Goal: Task Accomplishment & Management: Use online tool/utility

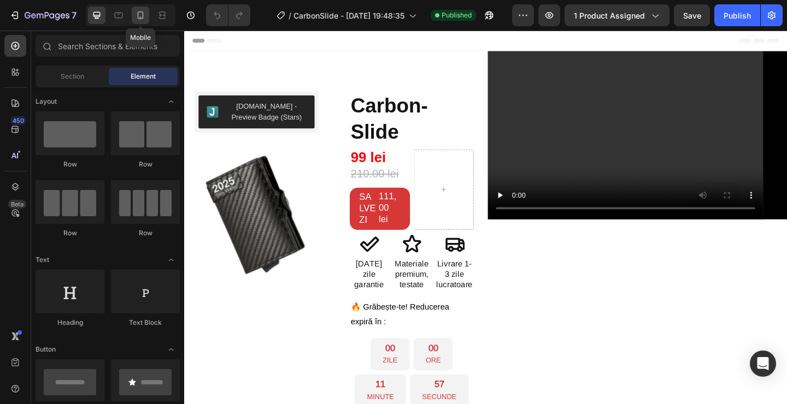
click at [144, 22] on div at bounding box center [140, 15] width 17 height 17
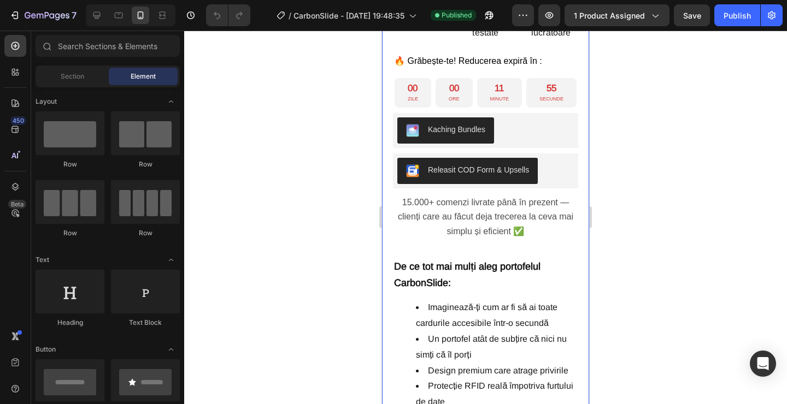
scroll to position [501, 0]
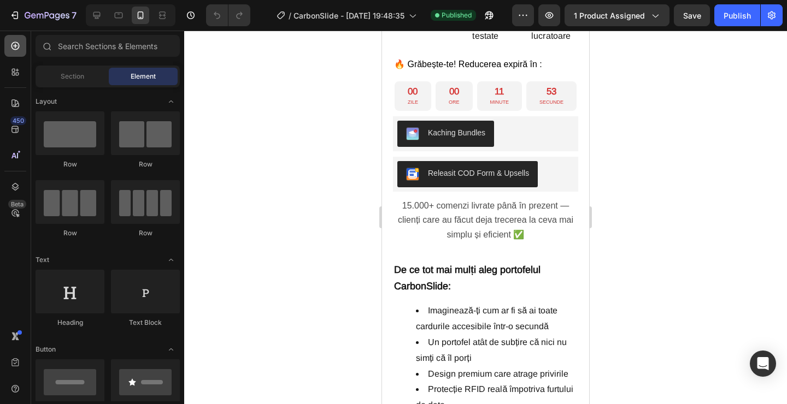
click at [21, 46] on div at bounding box center [15, 46] width 22 height 22
click at [89, 46] on input "text" at bounding box center [108, 46] width 144 height 22
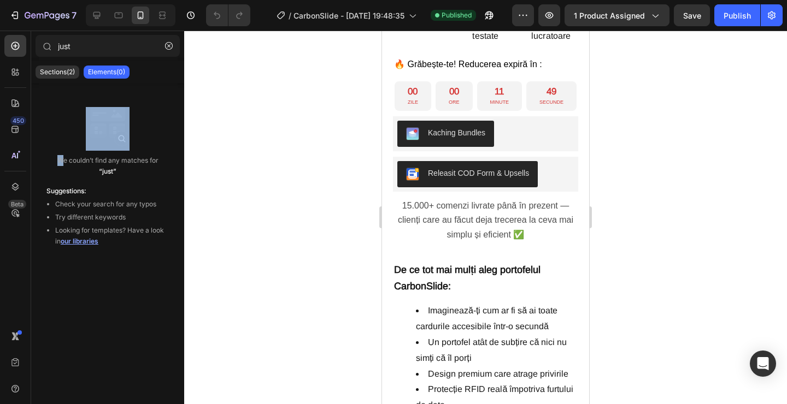
click at [122, 137] on div "We couldn’t find any matches for “just”" at bounding box center [108, 141] width 140 height 87
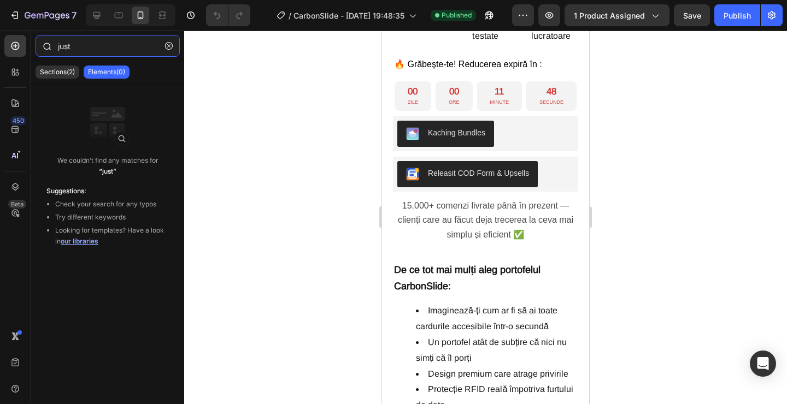
click at [92, 46] on input "just" at bounding box center [108, 46] width 144 height 22
type input "j"
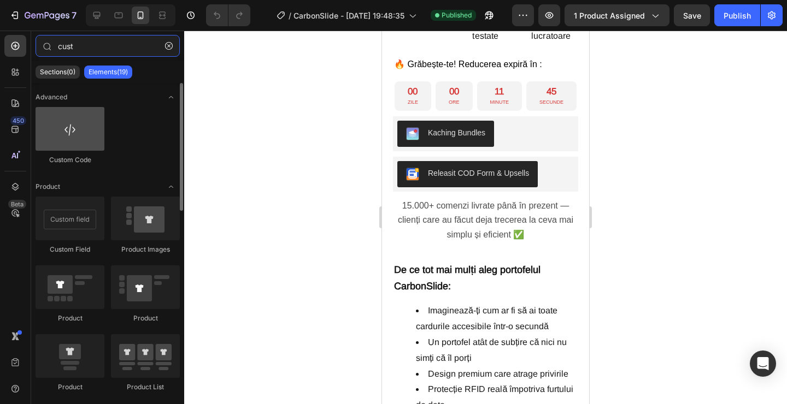
type input "cust"
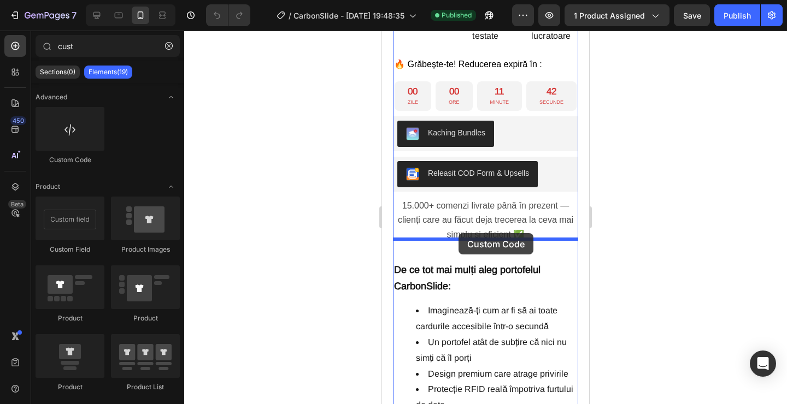
drag, startPoint x: 451, startPoint y: 157, endPoint x: 458, endPoint y: 233, distance: 76.3
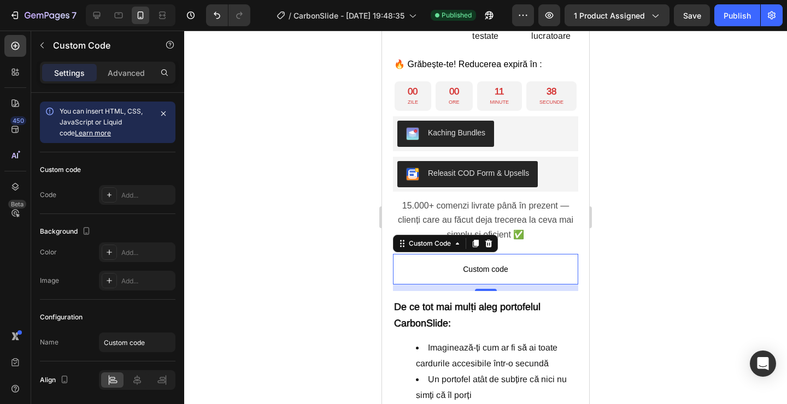
click at [488, 285] on div "12" at bounding box center [485, 288] width 185 height 7
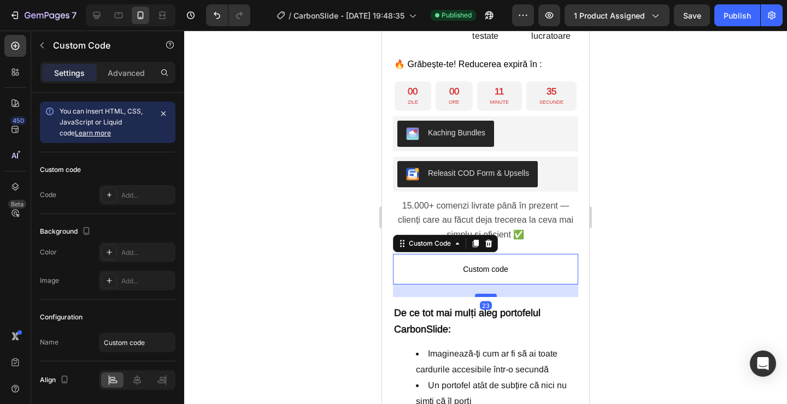
drag, startPoint x: 488, startPoint y: 274, endPoint x: 489, endPoint y: 280, distance: 6.1
click at [489, 294] on div at bounding box center [486, 295] width 22 height 3
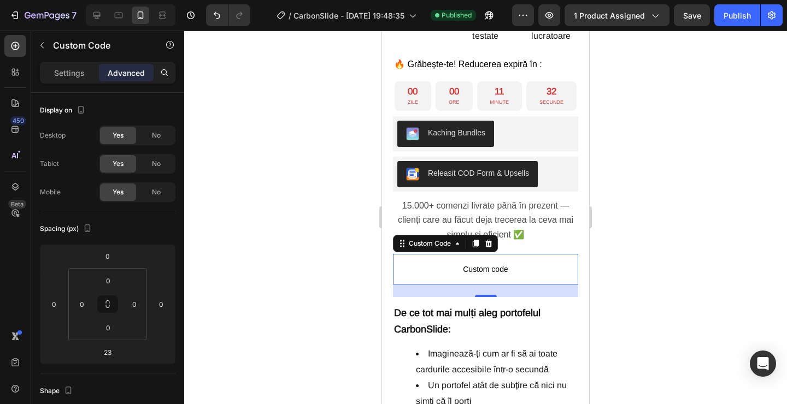
click at [495, 263] on span "Custom code" at bounding box center [485, 269] width 185 height 13
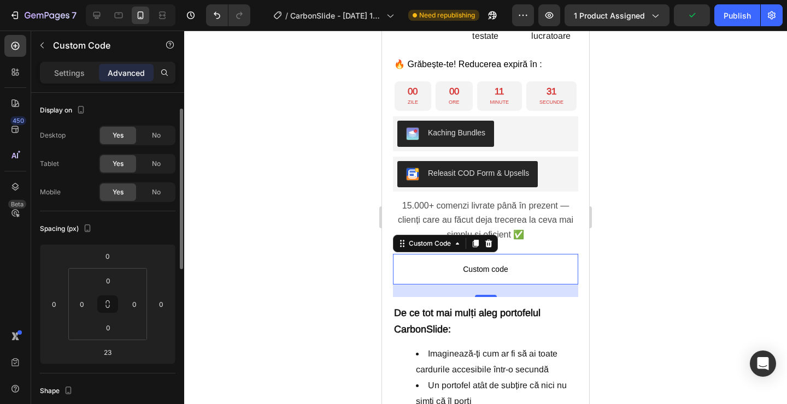
scroll to position [34, 0]
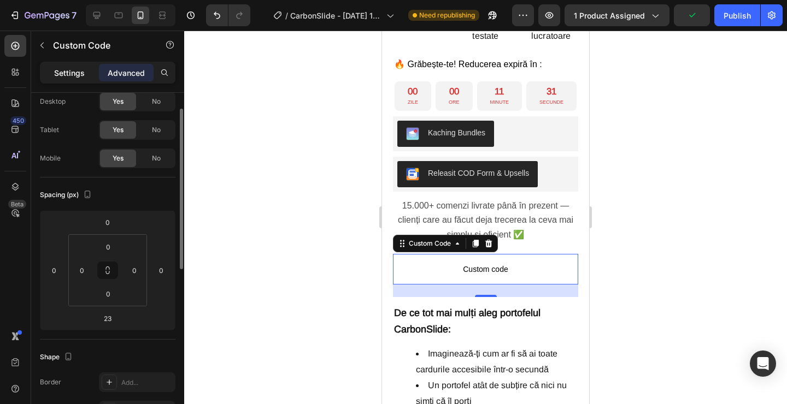
click at [68, 73] on p "Settings" at bounding box center [69, 72] width 31 height 11
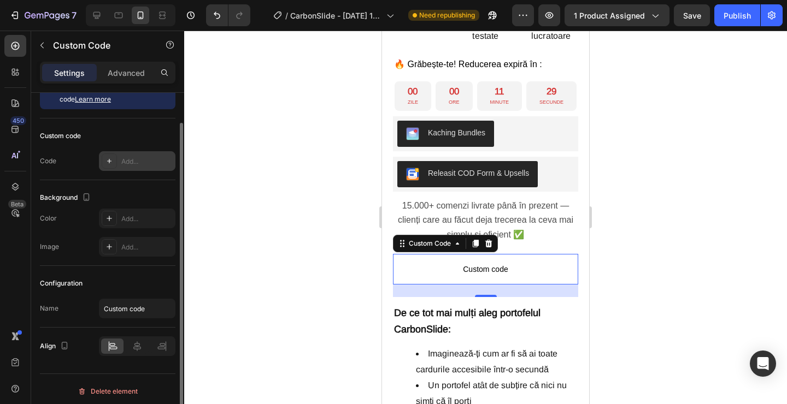
click at [138, 161] on div "Add..." at bounding box center [146, 162] width 51 height 10
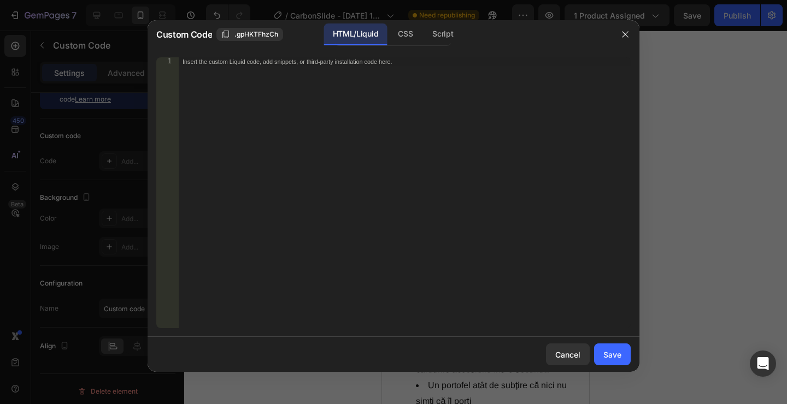
click at [356, 186] on div "Insert the custom Liquid code, add snippets, or third-party installation code h…" at bounding box center [404, 201] width 452 height 288
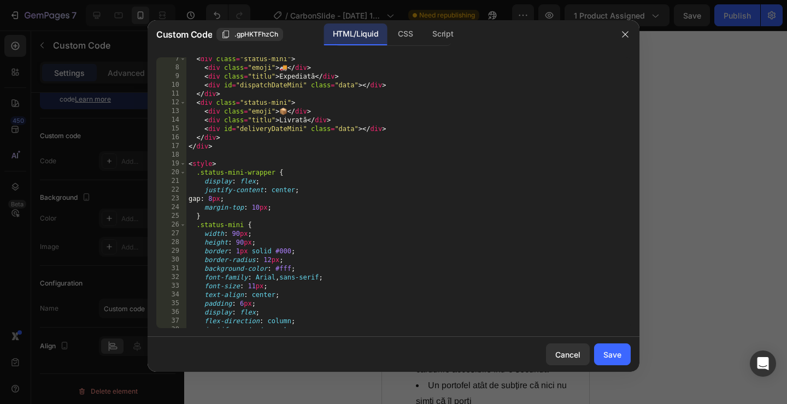
scroll to position [56, 0]
click at [239, 233] on div "< div class = "status-mini" > < div class = "emoji" > 🚚 </ div > < div class = …" at bounding box center [408, 198] width 444 height 288
type textarea "height: 85px;"
click at [605, 352] on div "Save" at bounding box center [612, 354] width 18 height 11
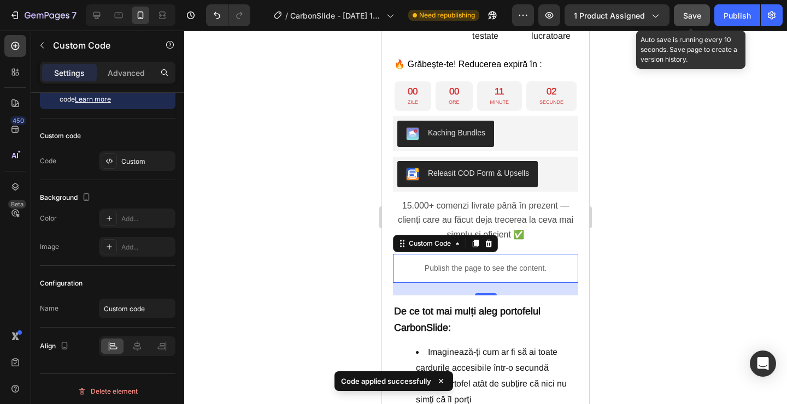
click at [699, 17] on span "Save" at bounding box center [692, 15] width 18 height 9
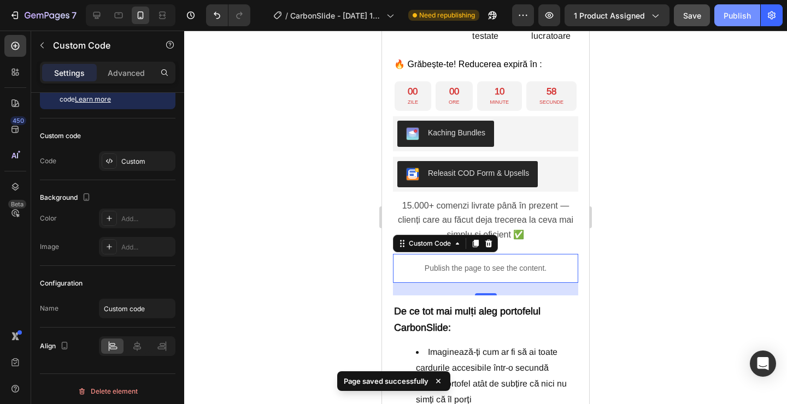
click at [731, 14] on div "Publish" at bounding box center [736, 15] width 27 height 11
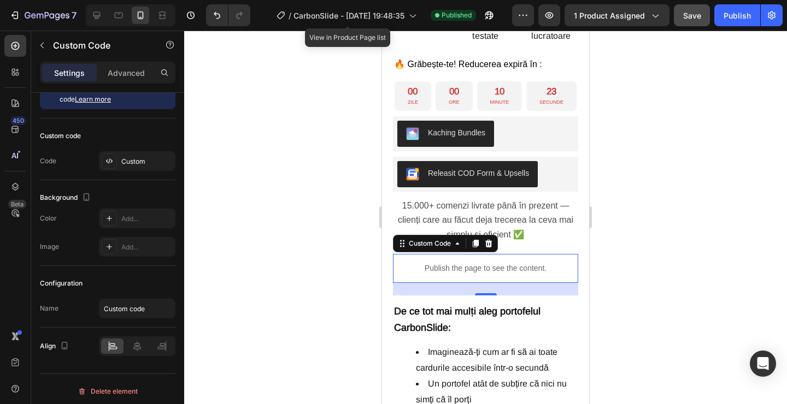
click at [371, 28] on div "/ CarbonSlide - Apr 24, 19:48:35" at bounding box center [346, 15] width 151 height 26
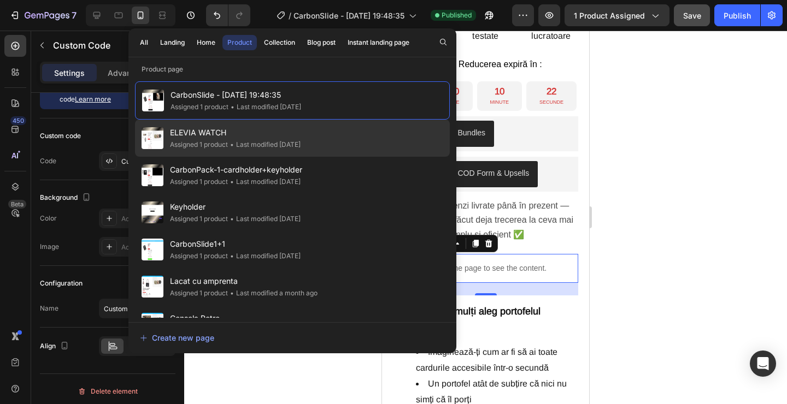
click at [239, 128] on span "ELEVIA WATCH" at bounding box center [235, 132] width 131 height 13
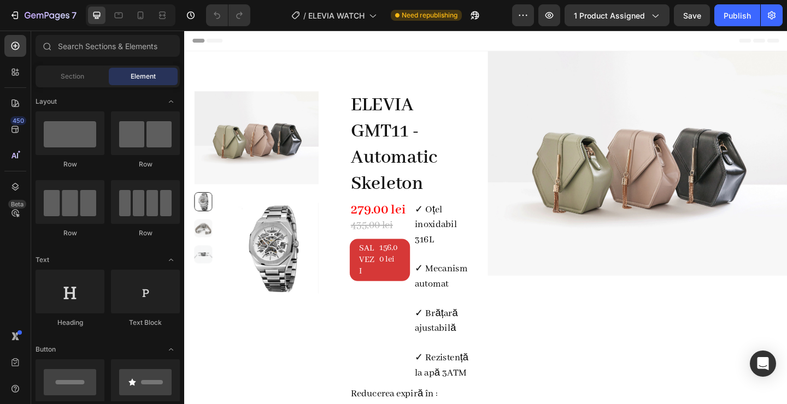
click at [141, 5] on div at bounding box center [131, 15] width 90 height 22
click at [141, 15] on icon at bounding box center [140, 15] width 11 height 11
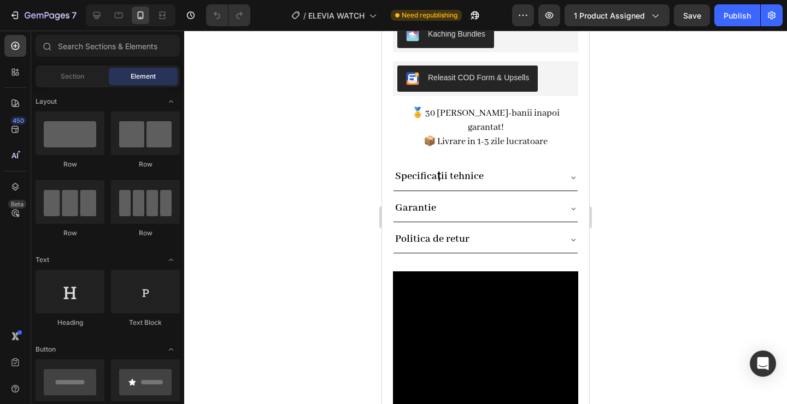
scroll to position [633, 0]
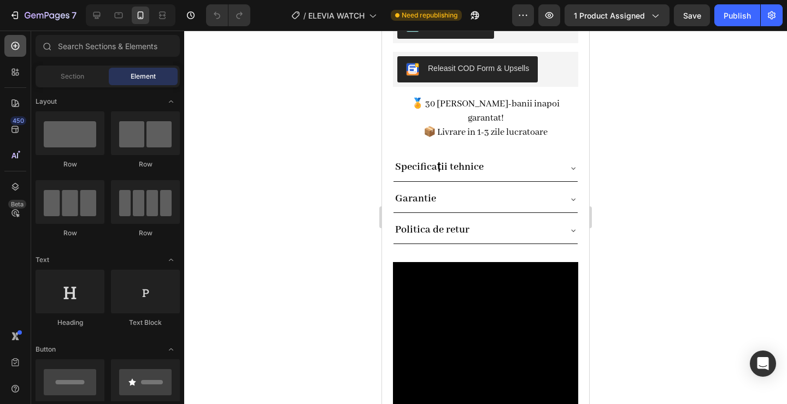
click at [18, 51] on div at bounding box center [15, 46] width 22 height 22
click at [102, 51] on input "text" at bounding box center [108, 46] width 144 height 22
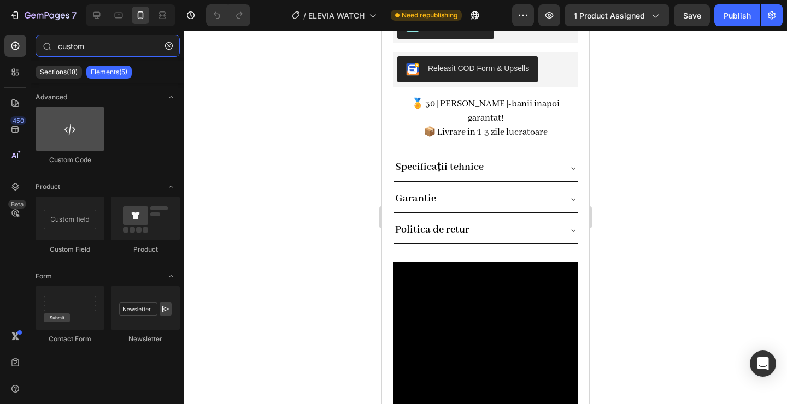
type input "custom"
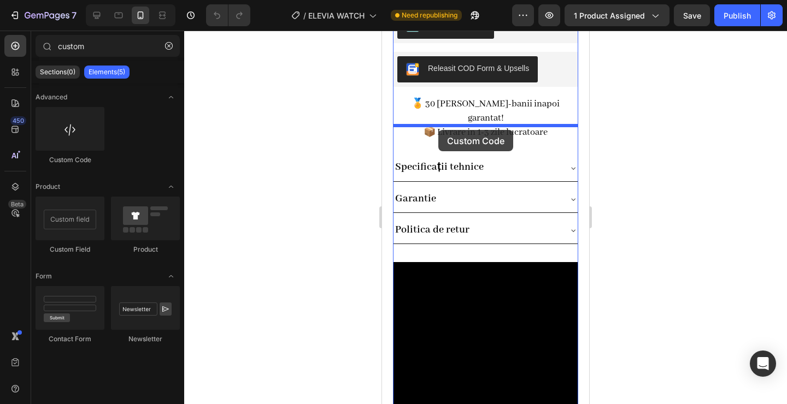
drag, startPoint x: 459, startPoint y: 148, endPoint x: 438, endPoint y: 129, distance: 27.9
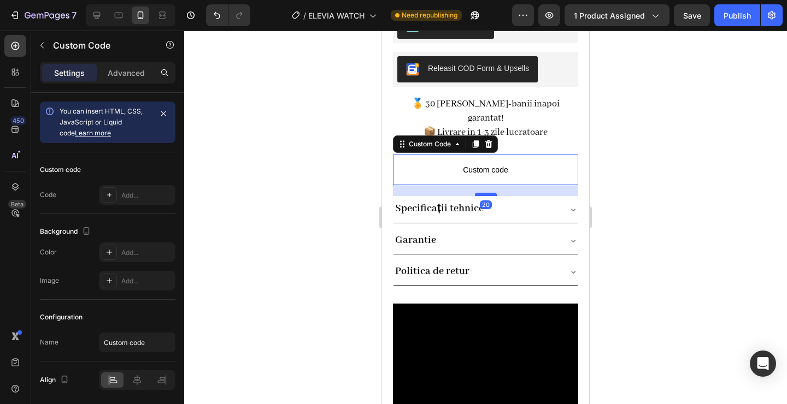
click at [489, 193] on div at bounding box center [486, 194] width 22 height 3
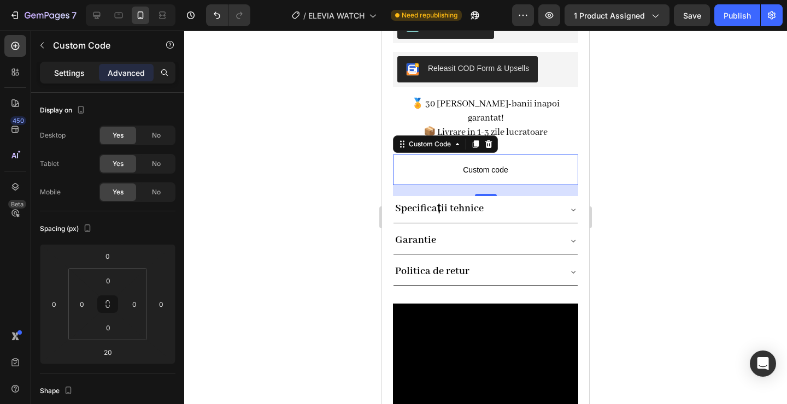
click at [62, 68] on p "Settings" at bounding box center [69, 72] width 31 height 11
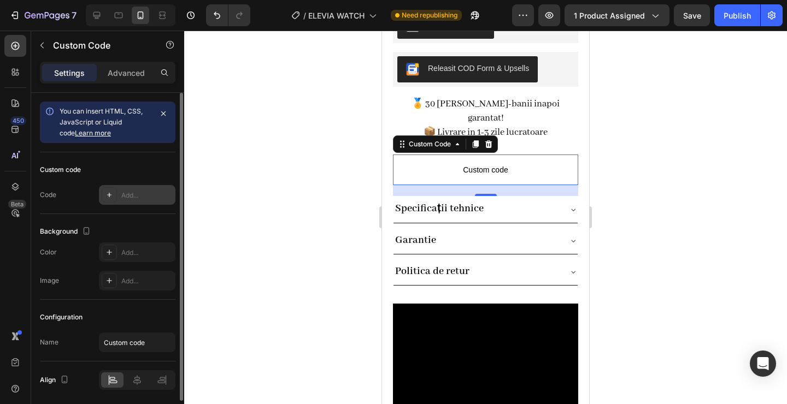
click at [147, 185] on div "Add..." at bounding box center [137, 195] width 76 height 20
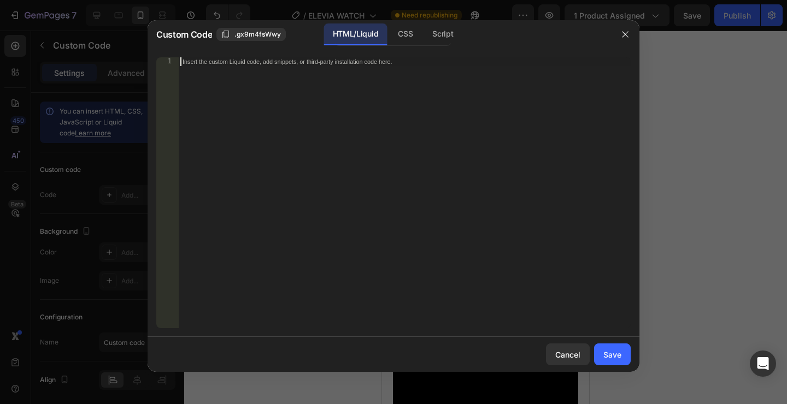
click at [345, 174] on div "Insert the custom Liquid code, add snippets, or third-party installation code h…" at bounding box center [404, 201] width 452 height 288
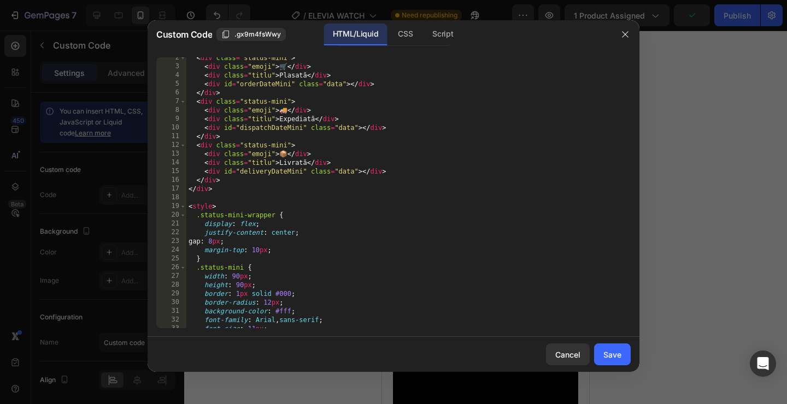
scroll to position [0, 0]
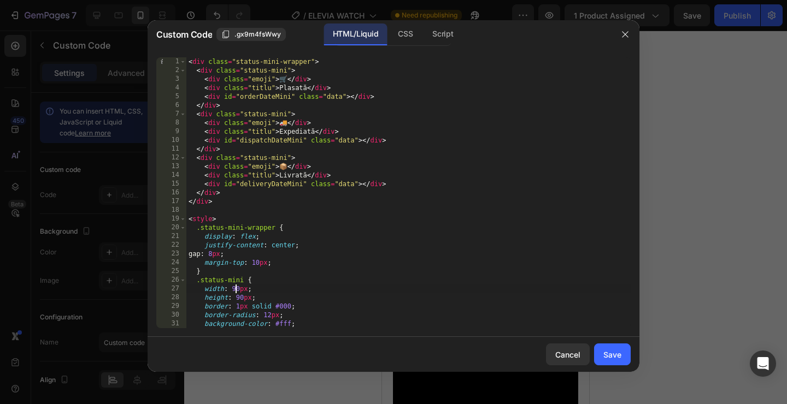
click at [237, 290] on div "< div class = "status-mini-wrapper" > < div class = "status-mini" > < div class…" at bounding box center [408, 201] width 444 height 288
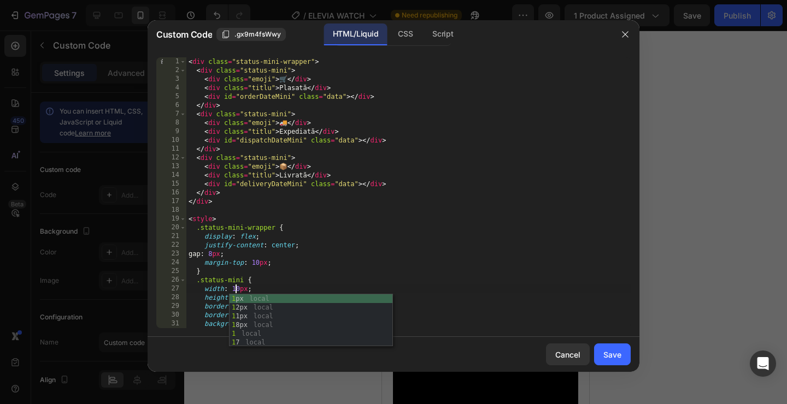
scroll to position [0, 4]
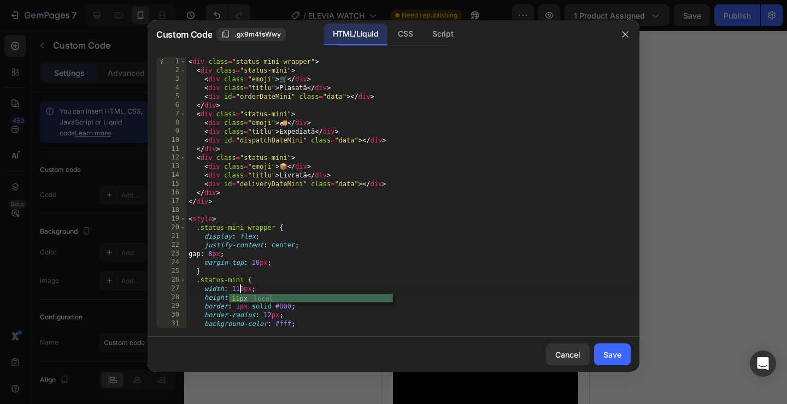
click at [246, 304] on div "< div class = "status-mini-wrapper" > < div class = "status-mini" > < div class…" at bounding box center [408, 201] width 444 height 288
click at [241, 296] on div "< div class = "status-mini-wrapper" > < div class = "status-mini" > < div class…" at bounding box center [408, 201] width 444 height 288
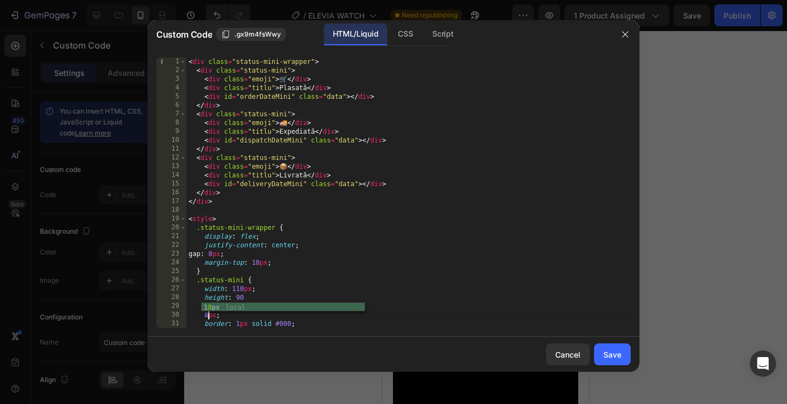
scroll to position [0, 2]
type textarea "</script>"
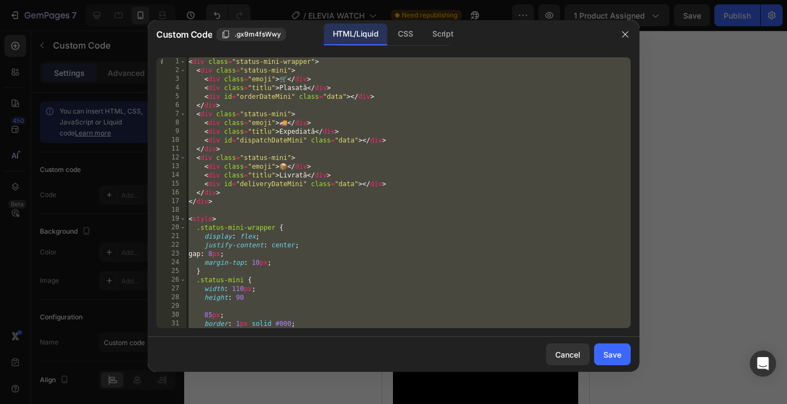
paste textarea
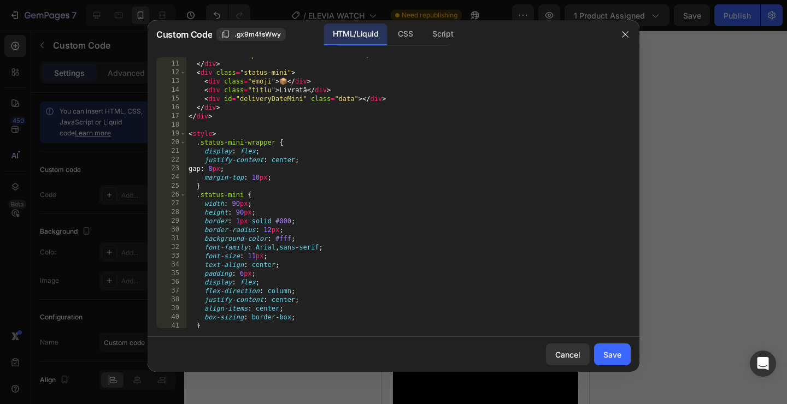
scroll to position [81, 0]
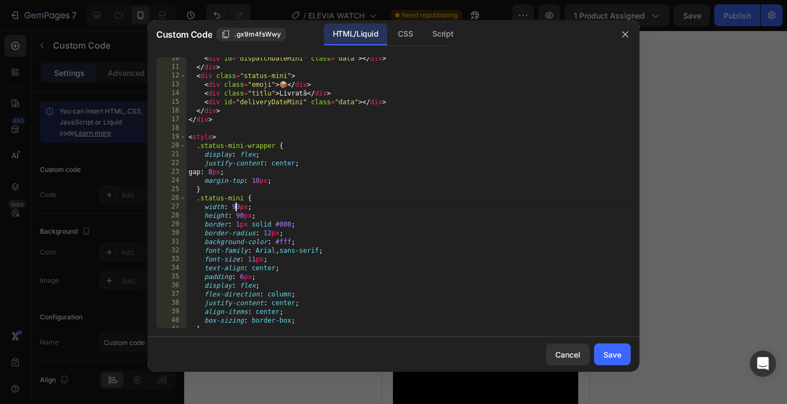
click at [235, 206] on div "< div id = "dispatchDateMini" class = "data" > </ div > </ div > < div class = …" at bounding box center [408, 198] width 444 height 288
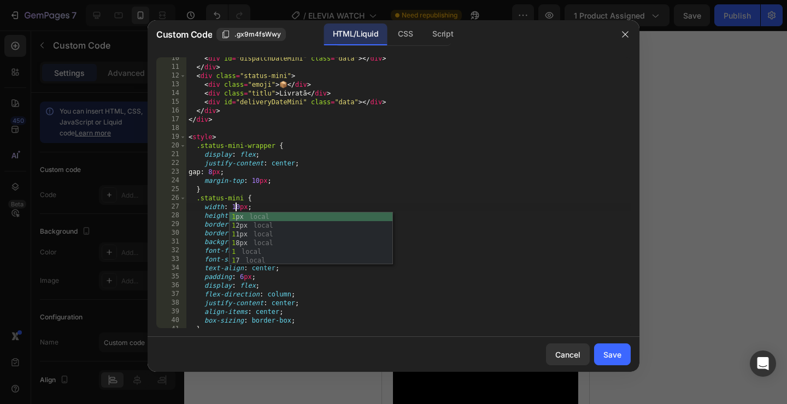
scroll to position [0, 4]
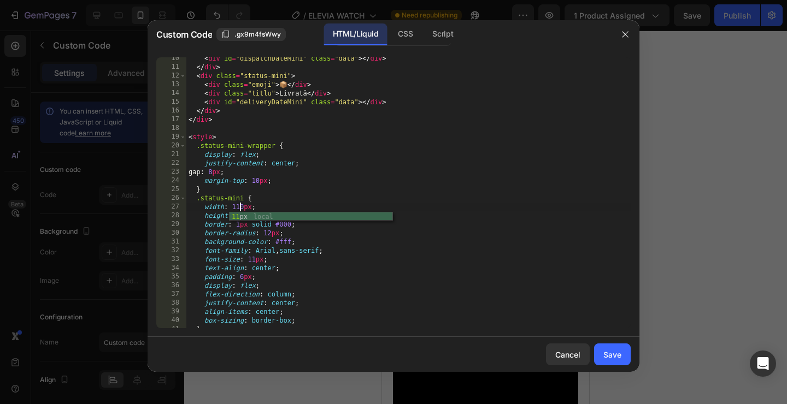
click at [281, 276] on div "< div id = "dispatchDateMini" class = "data" > </ div > </ div > < div class = …" at bounding box center [408, 198] width 444 height 288
click at [243, 215] on div "< div id = "dispatchDateMini" class = "data" > </ div > </ div > < div class = …" at bounding box center [408, 198] width 444 height 288
type textarea "height: 85px;"
click at [616, 356] on div "Save" at bounding box center [612, 354] width 18 height 11
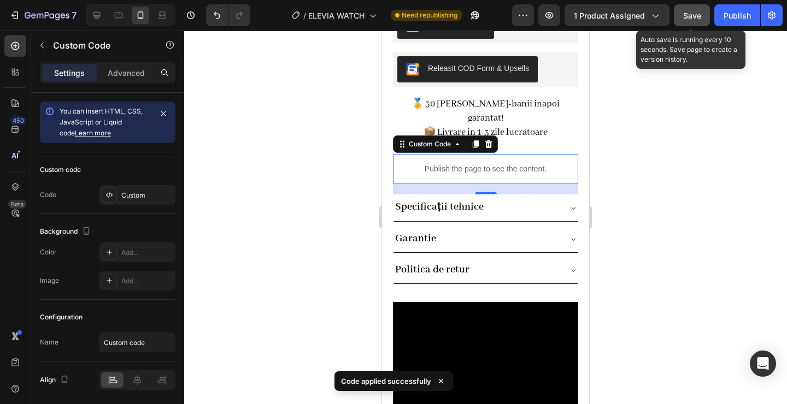
click at [678, 23] on button "Save" at bounding box center [692, 15] width 36 height 22
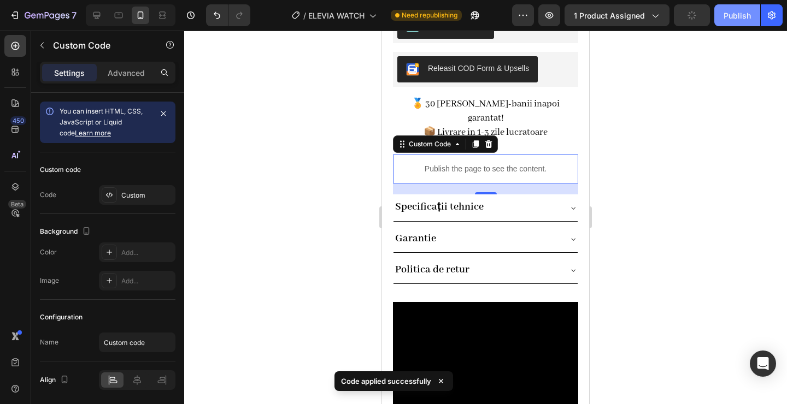
click at [721, 20] on button "Publish" at bounding box center [737, 15] width 46 height 22
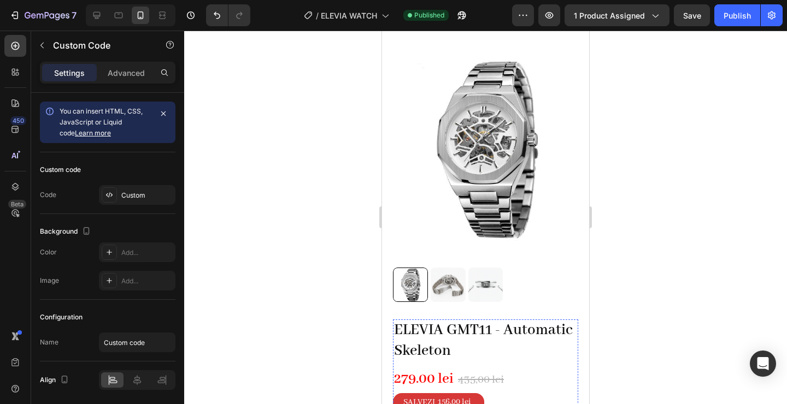
scroll to position [48, 0]
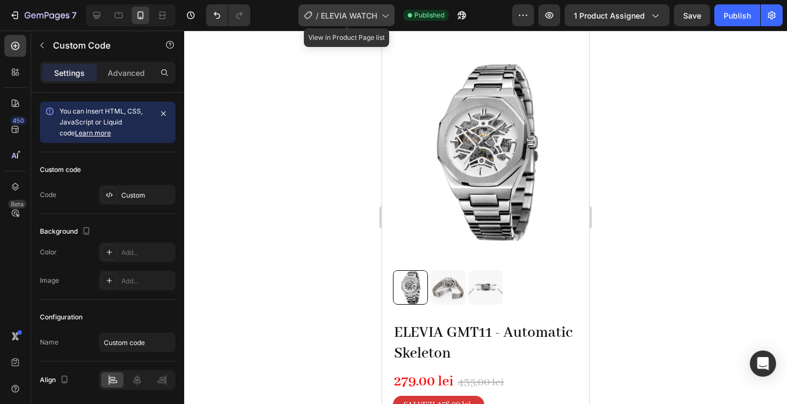
click at [389, 16] on icon at bounding box center [384, 15] width 11 height 11
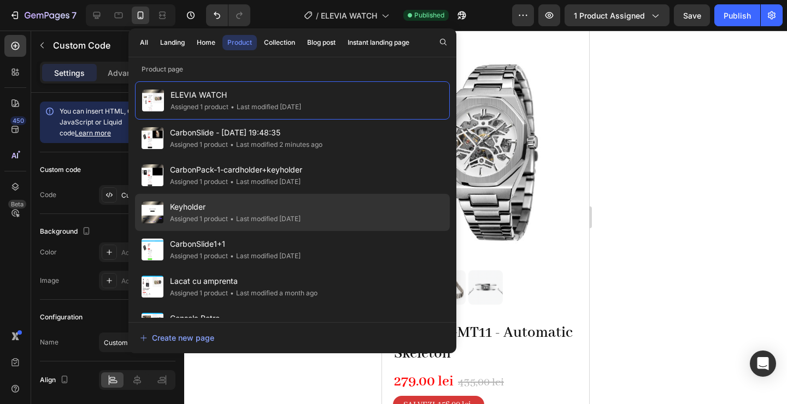
click at [264, 206] on span "Keyholder" at bounding box center [235, 206] width 131 height 13
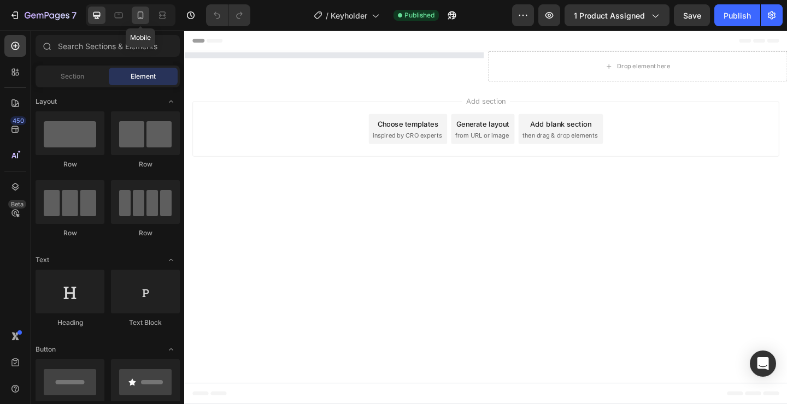
click at [138, 17] on icon at bounding box center [141, 15] width 6 height 8
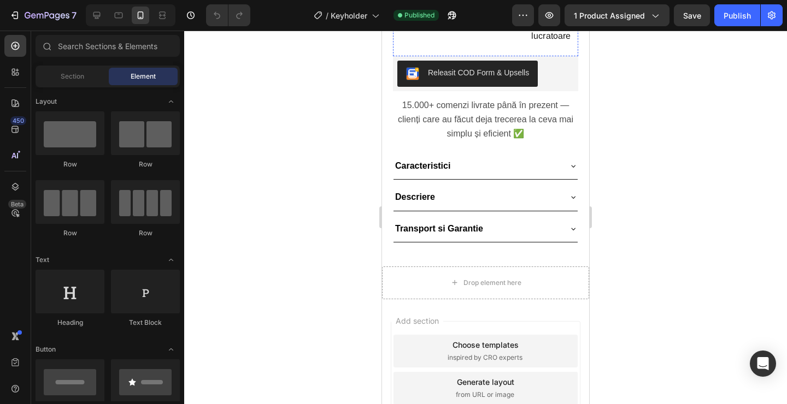
scroll to position [509, 0]
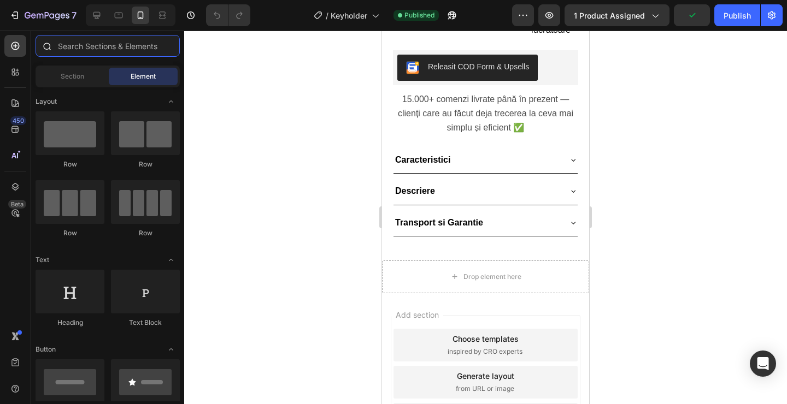
click at [81, 55] on input "text" at bounding box center [108, 46] width 144 height 22
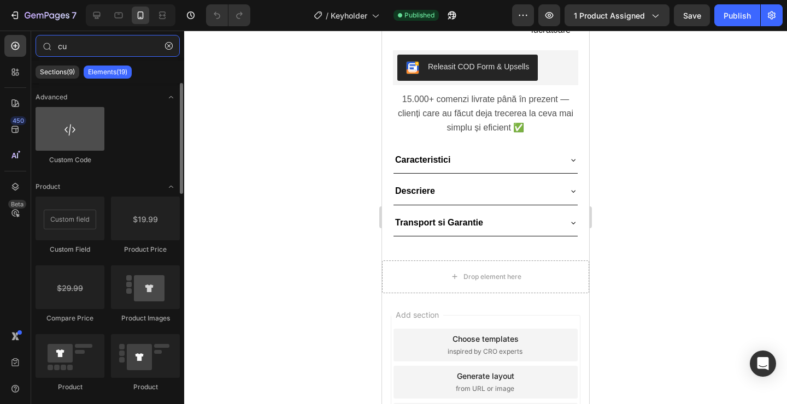
type input "cu"
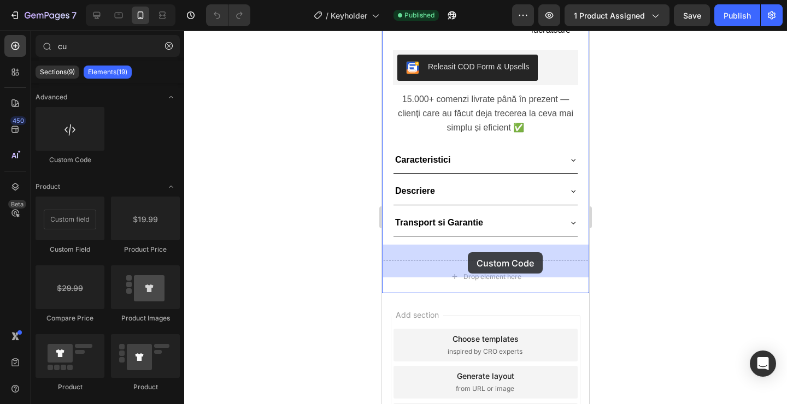
drag, startPoint x: 437, startPoint y: 161, endPoint x: 468, endPoint y: 252, distance: 96.7
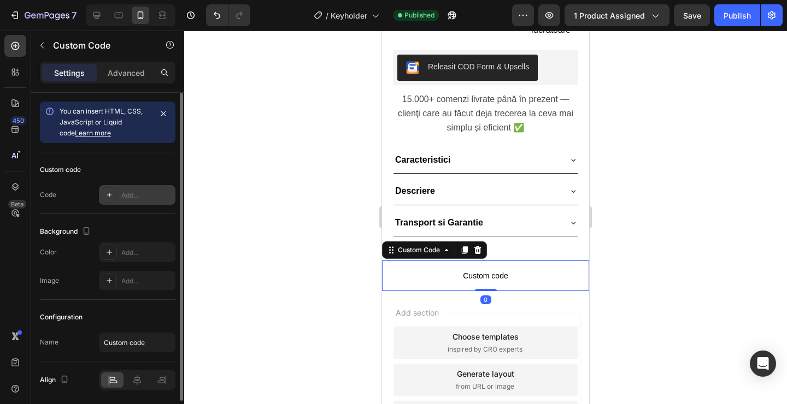
click at [140, 202] on div "Add..." at bounding box center [137, 195] width 76 height 20
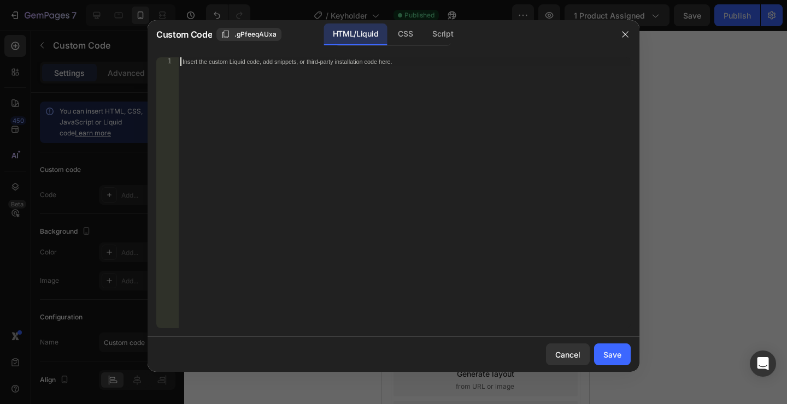
click at [355, 168] on div "Insert the custom Liquid code, add snippets, or third-party installation code h…" at bounding box center [404, 201] width 452 height 288
paste textarea "width: 90px;"
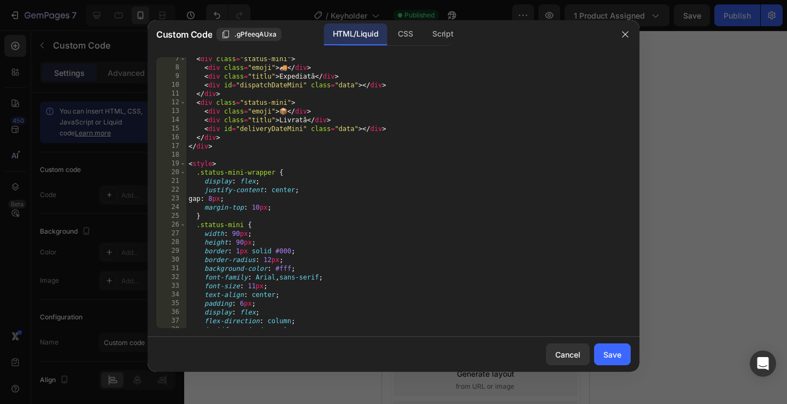
scroll to position [55, 0]
click at [239, 234] on div "< div class = "status-mini" > < div class = "emoji" > 🚚 </ div > < div class = …" at bounding box center [408, 199] width 444 height 288
type textarea "height: 85px;"
click at [622, 357] on button "Save" at bounding box center [612, 355] width 37 height 22
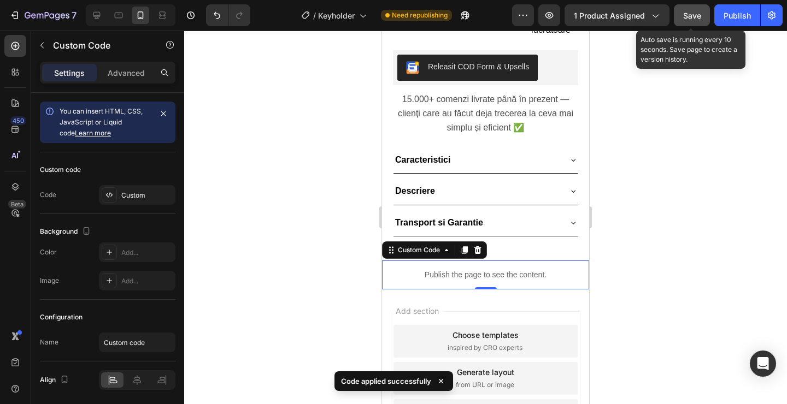
click at [691, 17] on span "Save" at bounding box center [692, 15] width 18 height 9
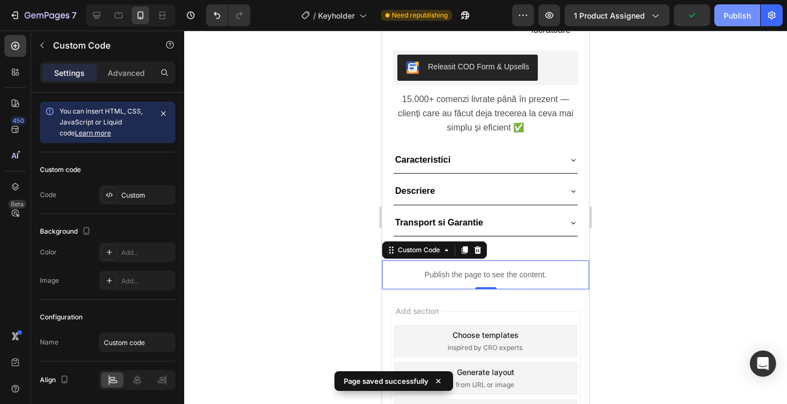
click at [729, 16] on div "Publish" at bounding box center [736, 15] width 27 height 11
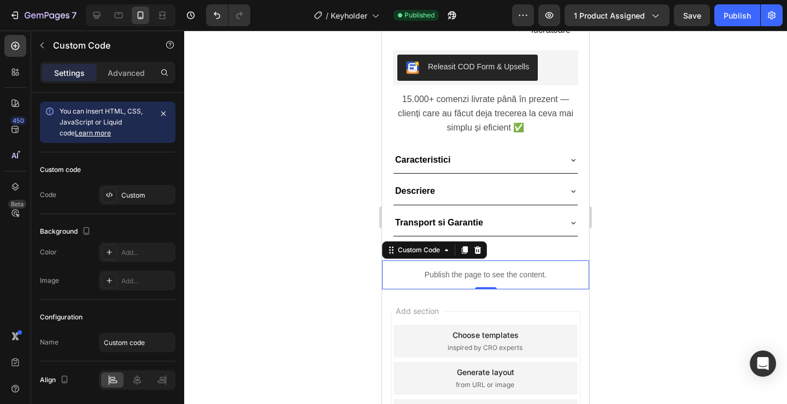
click at [510, 269] on p "Publish the page to see the content." at bounding box center [485, 274] width 207 height 11
click at [122, 72] on p "Advanced" at bounding box center [126, 72] width 37 height 11
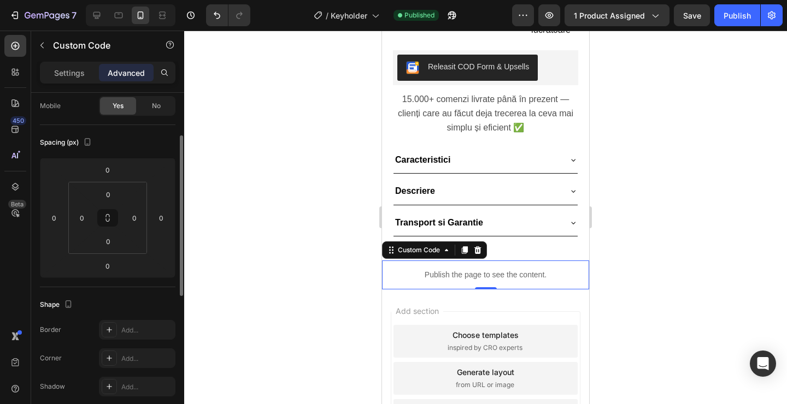
scroll to position [88, 0]
click at [111, 267] on input "0" at bounding box center [108, 264] width 22 height 16
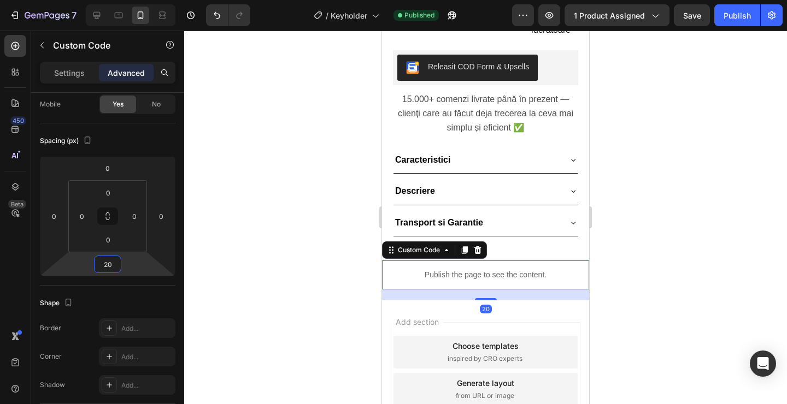
type input "20"
click at [688, 27] on div "7 Version history / Keyholder Published Preview 1 product assigned Save Publish" at bounding box center [393, 15] width 787 height 31
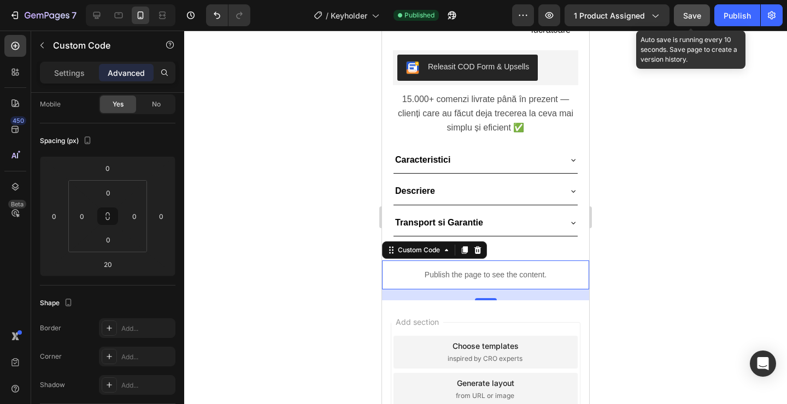
click at [709, 16] on button "Save" at bounding box center [692, 15] width 36 height 22
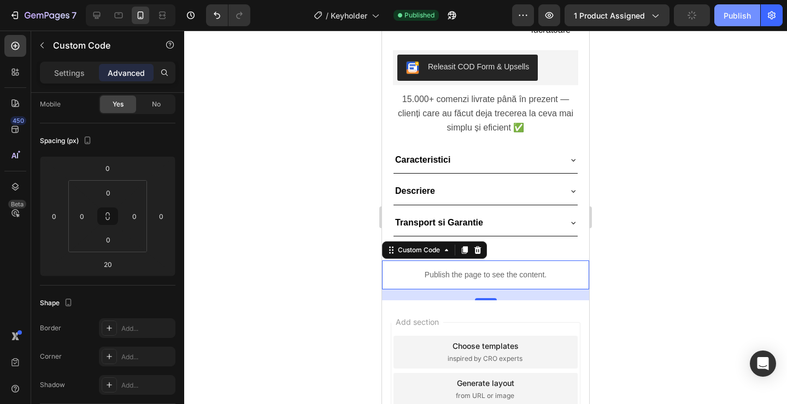
click at [723, 16] on button "Publish" at bounding box center [737, 15] width 46 height 22
click at [333, 0] on div "7 Version history / Keyholder Published Preview 1 product assigned Publish" at bounding box center [393, 15] width 787 height 31
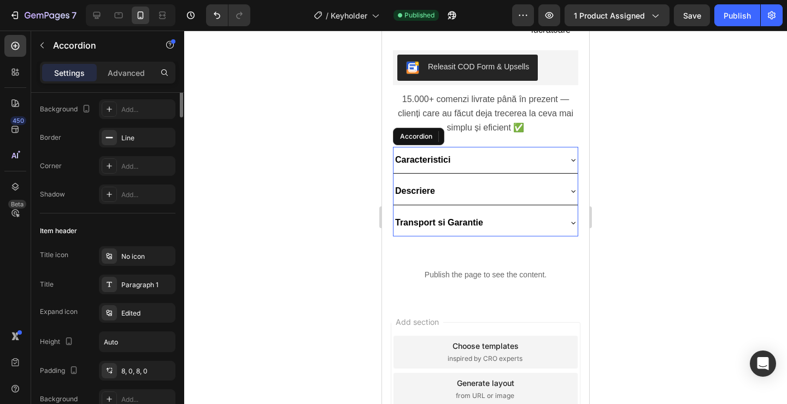
scroll to position [0, 0]
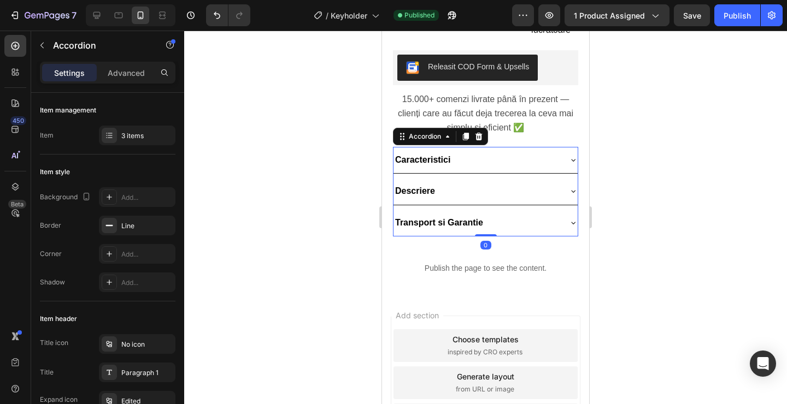
drag, startPoint x: 485, startPoint y: 226, endPoint x: 492, endPoint y: 190, distance: 37.3
click at [492, 190] on div "Caracteristici Descriere Transport si Garantie Accordion 0" at bounding box center [485, 192] width 185 height 90
type input "100%"
type input "100"
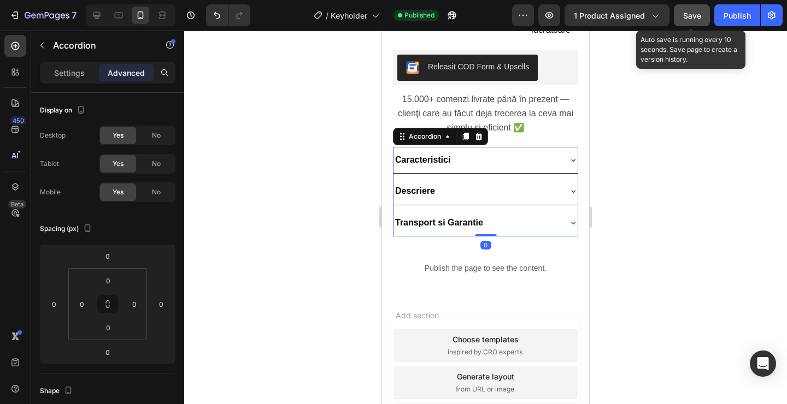
click at [693, 22] on button "Save" at bounding box center [692, 15] width 36 height 22
click at [730, 15] on div "Publish" at bounding box center [736, 15] width 27 height 11
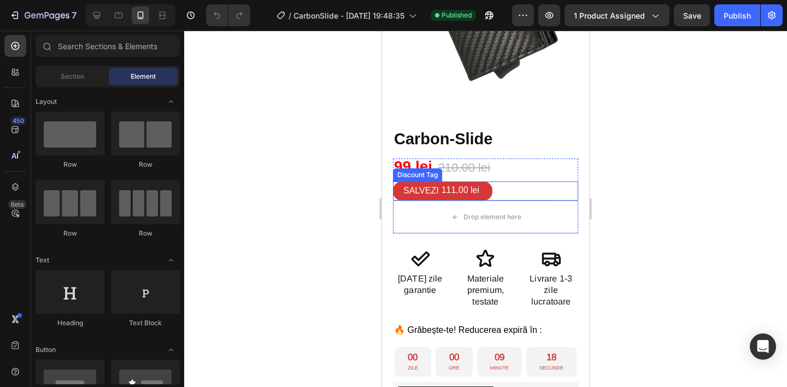
scroll to position [237, 0]
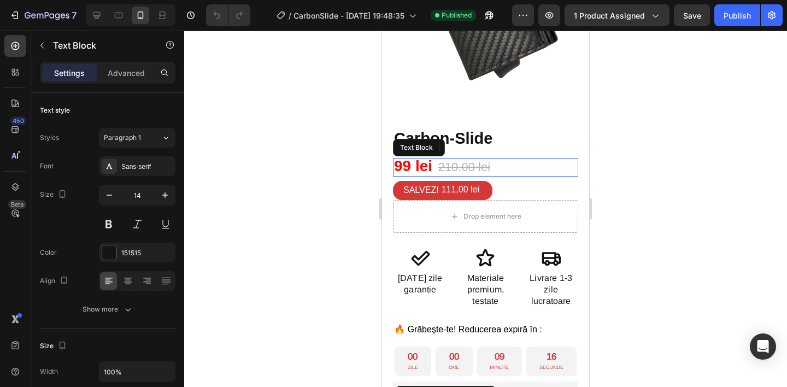
click at [457, 160] on s "210.00 lei" at bounding box center [464, 167] width 52 height 14
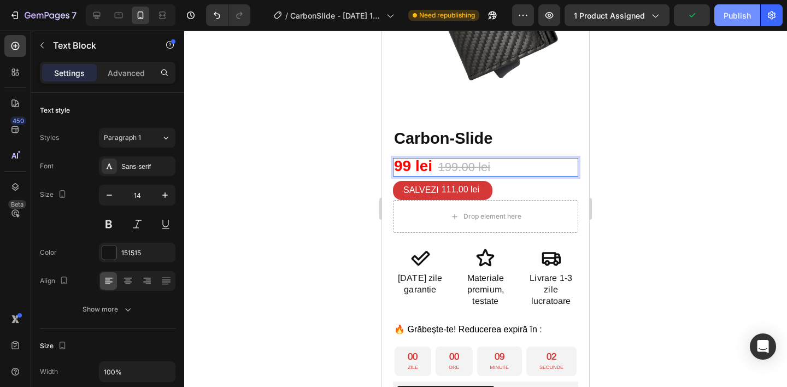
click at [735, 21] on div "Publish" at bounding box center [736, 15] width 27 height 11
